Goal: Use online tool/utility: Utilize a website feature to perform a specific function

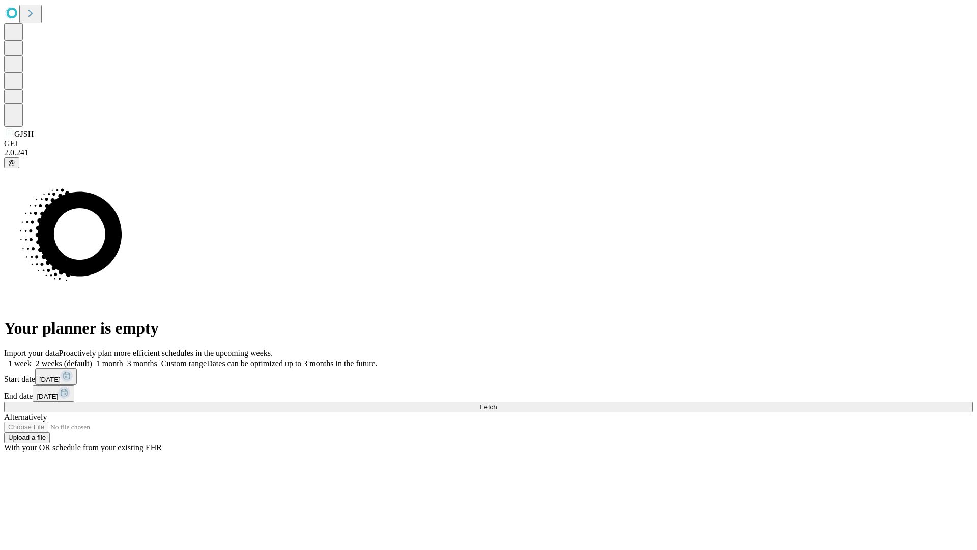
click at [497, 403] on span "Fetch" at bounding box center [488, 407] width 17 height 8
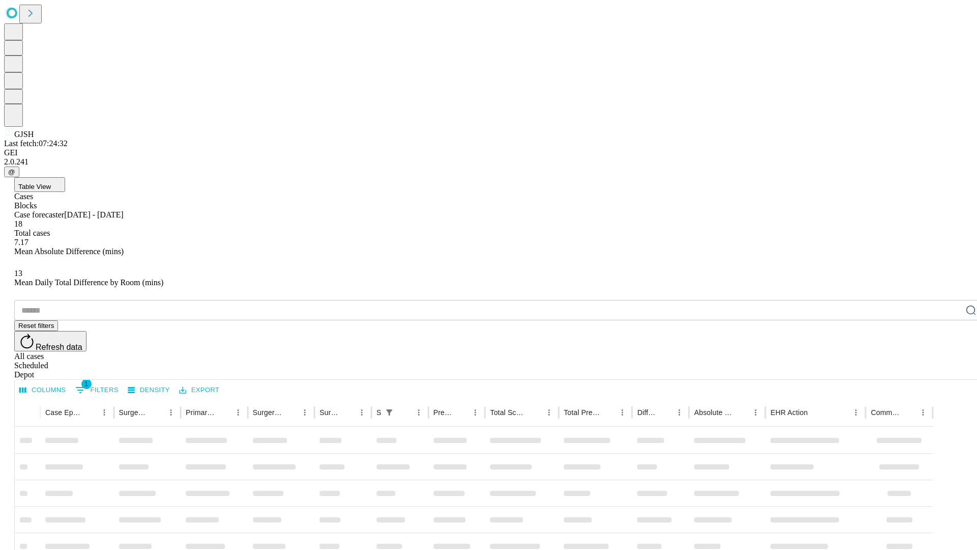
click at [51, 183] on span "Table View" at bounding box center [34, 187] width 33 height 8
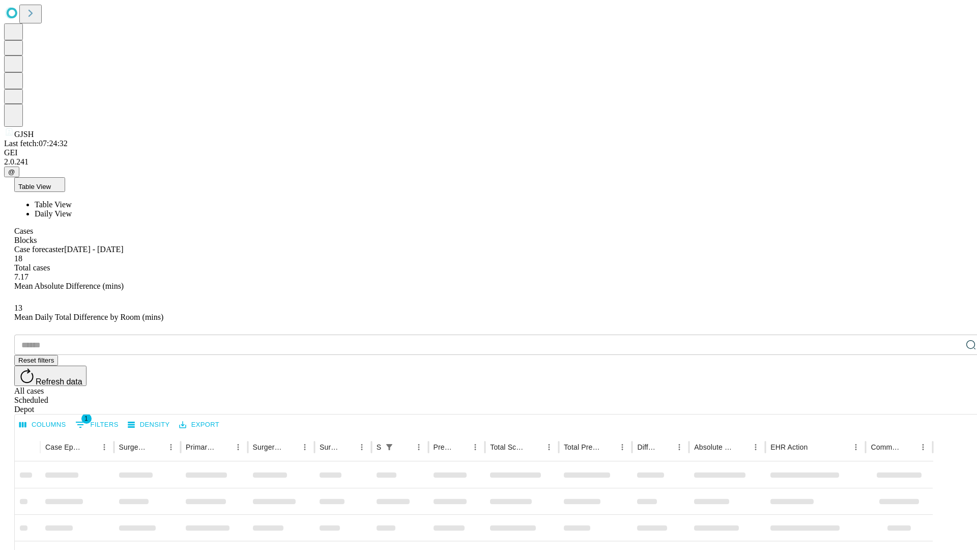
click at [72, 209] on span "Daily View" at bounding box center [53, 213] width 37 height 9
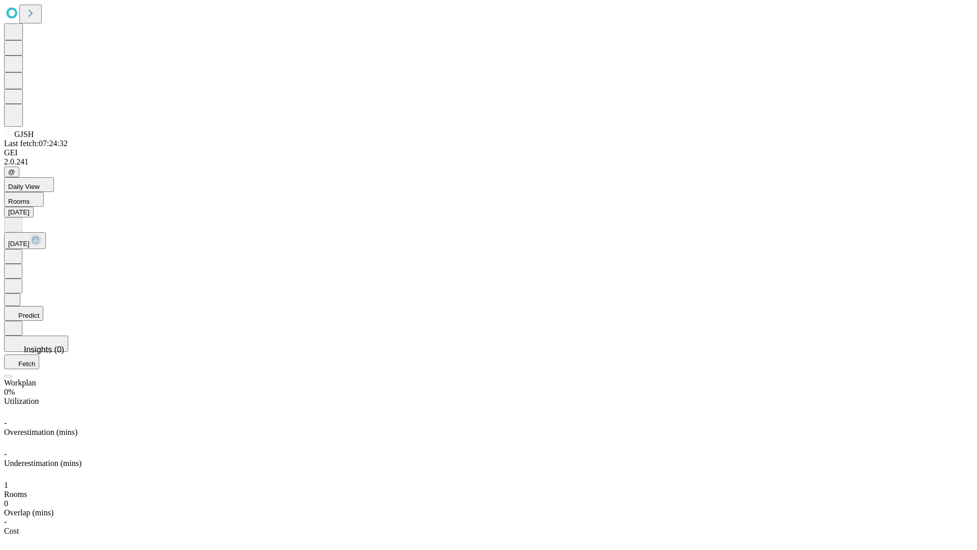
click at [43, 306] on button "Predict" at bounding box center [23, 313] width 39 height 15
